Goal: Understand process/instructions: Learn about a topic

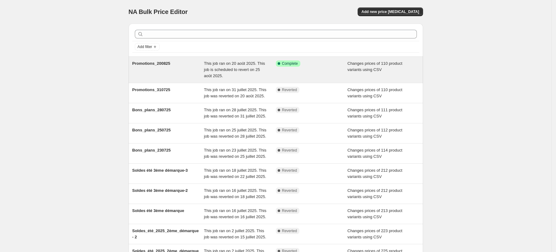
click at [361, 67] on span "Changes prices of 110 product variants using CSV" at bounding box center [374, 66] width 55 height 11
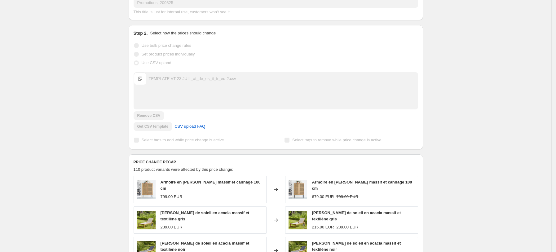
scroll to position [124, 0]
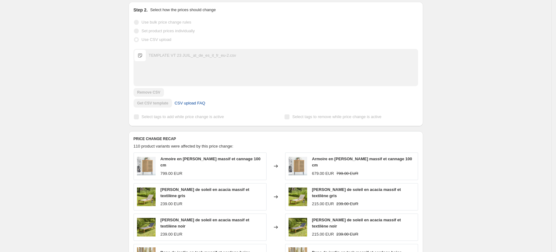
click at [195, 104] on span "CSV upload FAQ" at bounding box center [189, 103] width 31 height 6
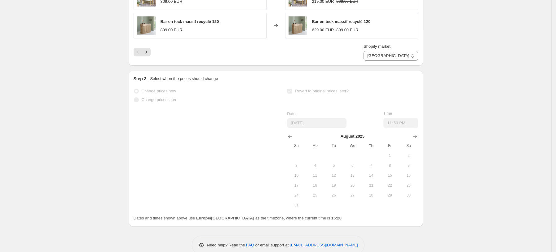
scroll to position [389, 0]
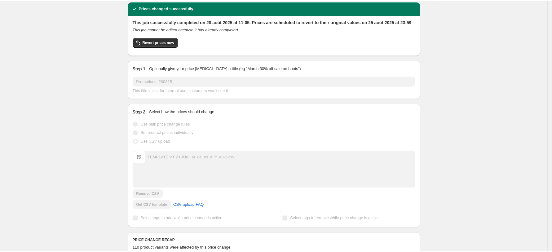
scroll to position [0, 0]
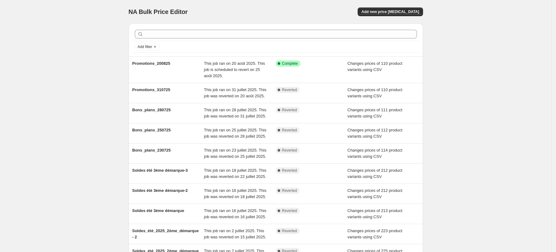
click at [65, 83] on div "NA Bulk Price Editor. This page is ready NA Bulk Price Editor Add new price cha…" at bounding box center [275, 162] width 551 height 325
click at [81, 78] on div "NA Bulk Price Editor. This page is ready NA Bulk Price Editor Add new price cha…" at bounding box center [275, 162] width 551 height 325
